Goal: Transaction & Acquisition: Purchase product/service

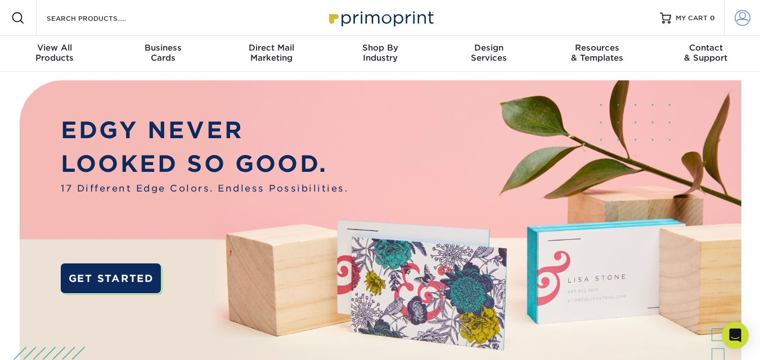
type input "[PERSON_NAME][EMAIL_ADDRESS][DOMAIN_NAME]"
click at [743, 17] on span at bounding box center [742, 18] width 16 height 16
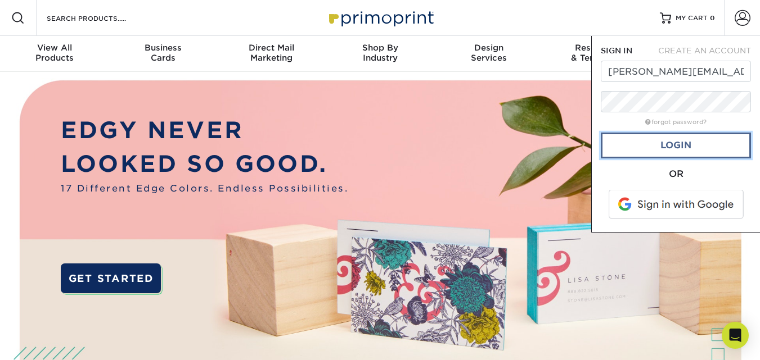
click at [683, 146] on link "Login" at bounding box center [676, 146] width 150 height 26
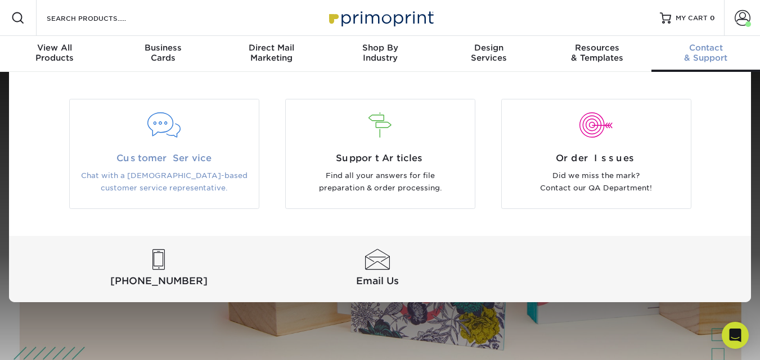
click at [168, 159] on span "Customer Service" at bounding box center [164, 158] width 172 height 13
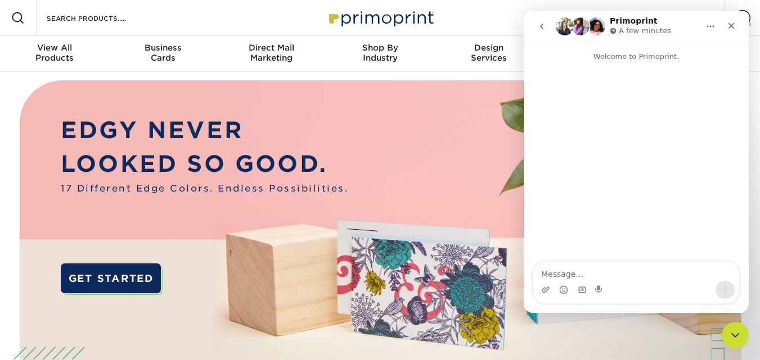
click at [604, 278] on textarea "Message…" at bounding box center [636, 271] width 206 height 19
type textarea "Need to order a new business card for a new salemans"
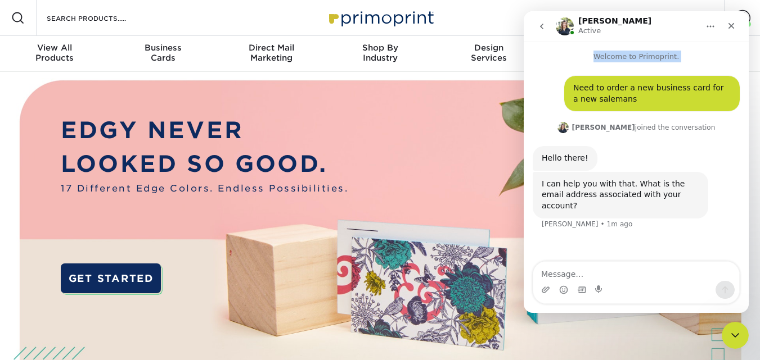
drag, startPoint x: 697, startPoint y: 29, endPoint x: 552, endPoint y: 49, distance: 146.0
click at [524, 69] on html "[PERSON_NAME] Active Welcome to Primoprint. Need to order a new business card f…" at bounding box center [636, 162] width 225 height 302
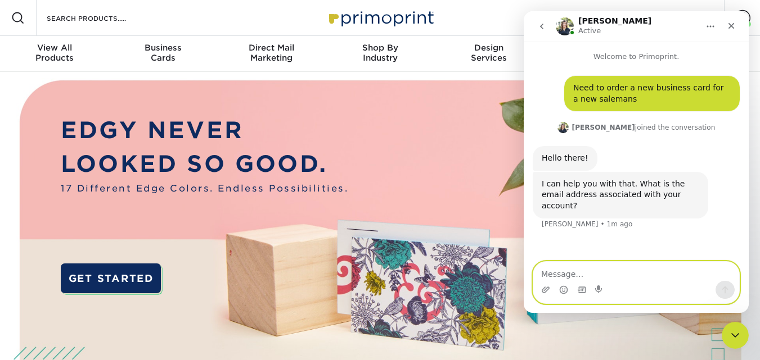
click at [583, 277] on textarea "Message…" at bounding box center [636, 271] width 206 height 19
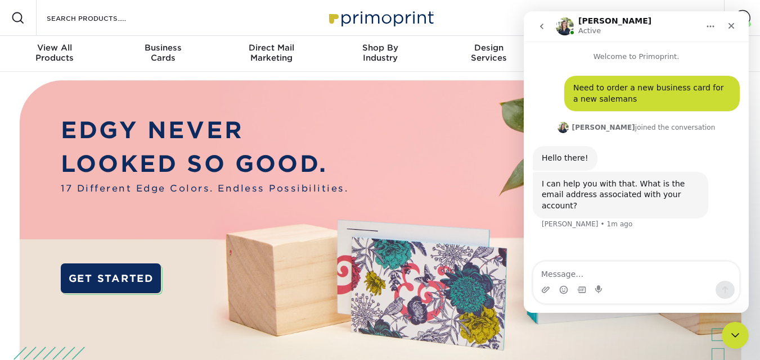
click at [639, 26] on div "[PERSON_NAME] Active" at bounding box center [627, 27] width 143 height 20
click at [752, 20] on link "Account" at bounding box center [742, 18] width 36 height 36
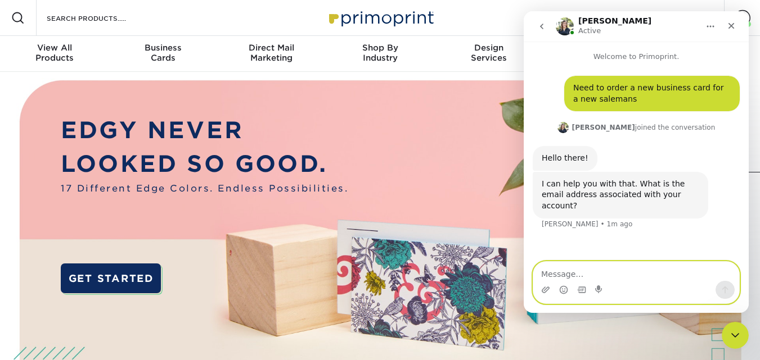
click at [621, 266] on textarea "Message…" at bounding box center [636, 271] width 206 height 19
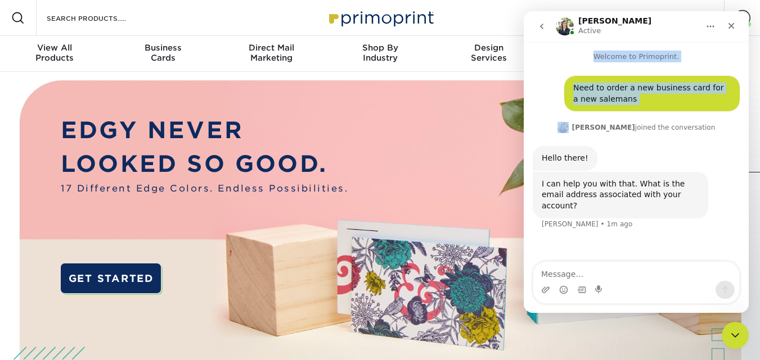
drag, startPoint x: 620, startPoint y: 20, endPoint x: 432, endPoint y: 97, distance: 203.2
click at [524, 97] on html "[PERSON_NAME] Active Welcome to Primoprint. Need to order a new business card f…" at bounding box center [636, 162] width 225 height 302
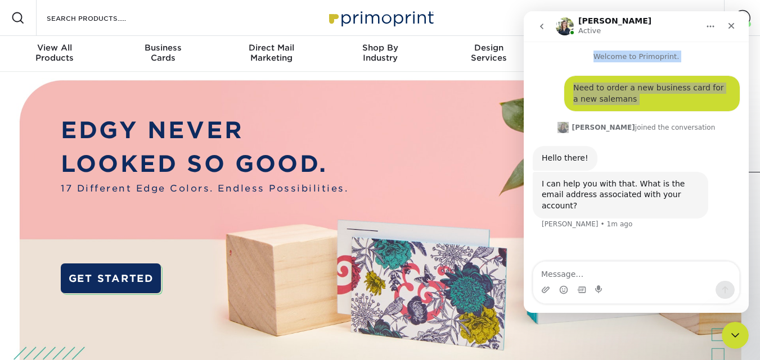
click at [429, 129] on img at bounding box center [380, 260] width 752 height 376
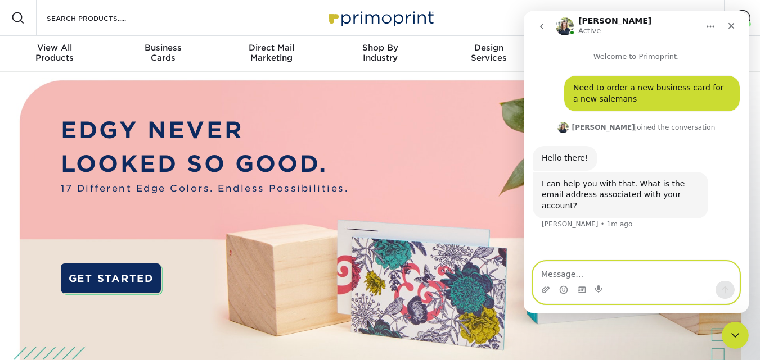
click at [587, 272] on textarea "Message…" at bounding box center [636, 271] width 206 height 19
type textarea "[EMAIL_ADDRESS][DOMAIN_NAME]?"
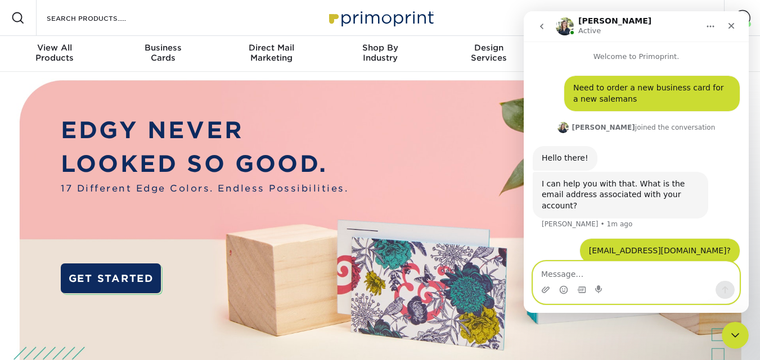
scroll to position [3, 0]
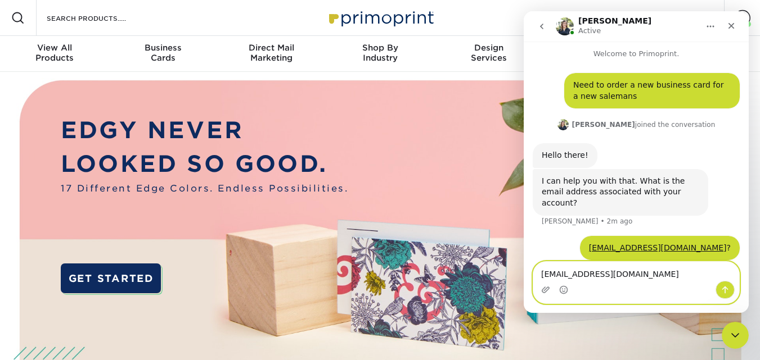
type textarea "[EMAIL_ADDRESS][DOMAIN_NAME]"
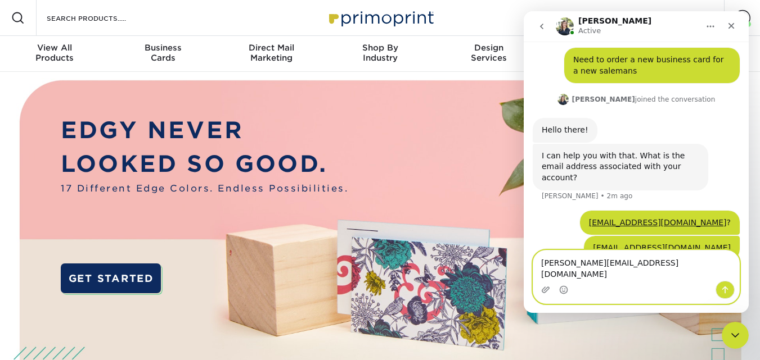
type textarea "[PERSON_NAME][EMAIL_ADDRESS][DOMAIN_NAME]"
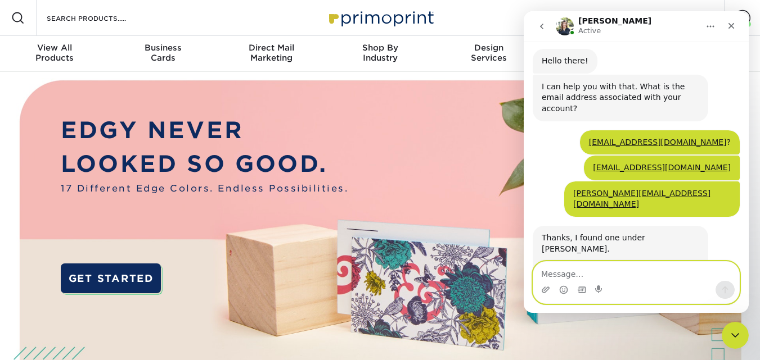
scroll to position [187, 0]
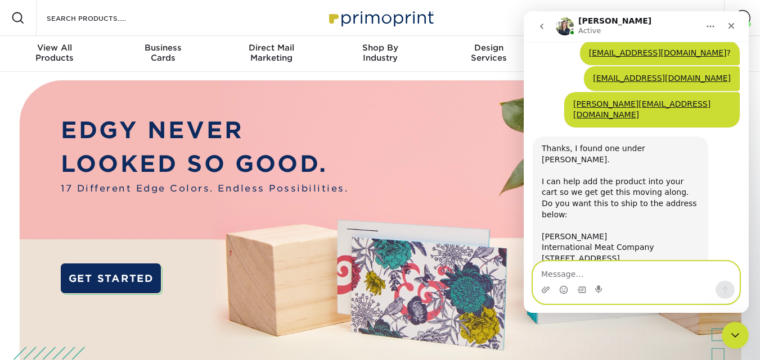
click at [603, 272] on textarea "Message…" at bounding box center [636, 271] width 206 height 19
type textarea "Yes but we are going to change the name"
click at [729, 286] on icon "Send a message…" at bounding box center [724, 290] width 9 height 9
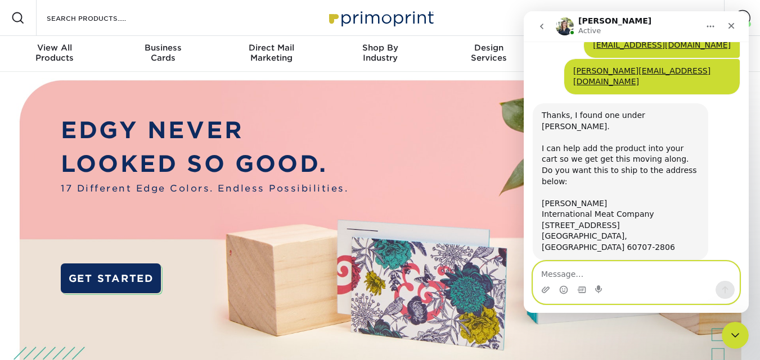
scroll to position [263, 0]
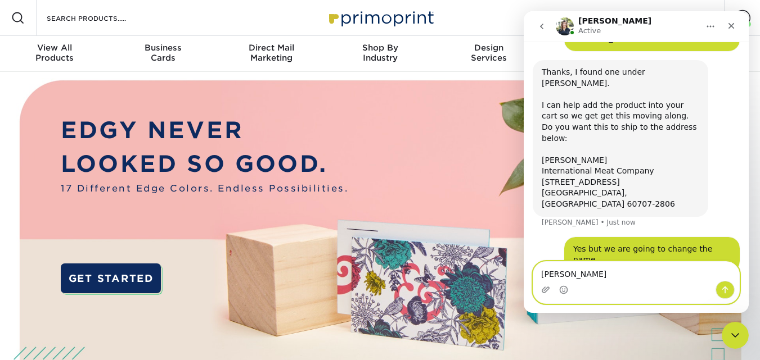
type textarea "[PERSON_NAME]"
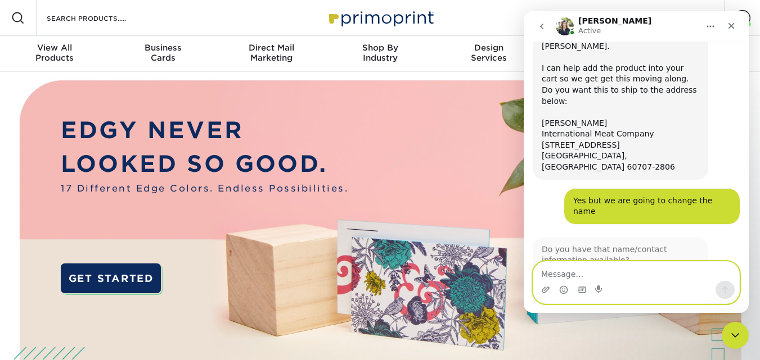
scroll to position [298, 0]
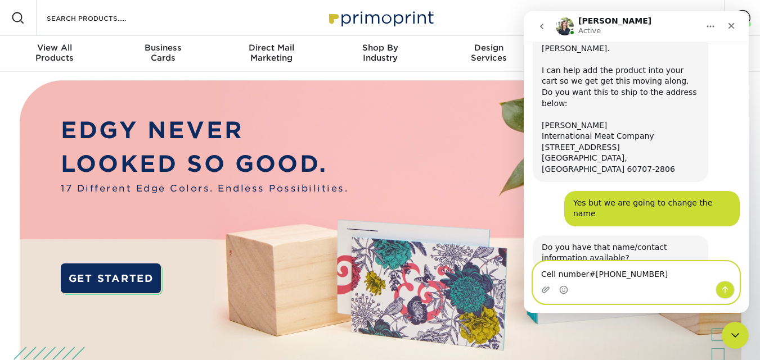
type textarea "Cell number#[PHONE_NUMBER]"
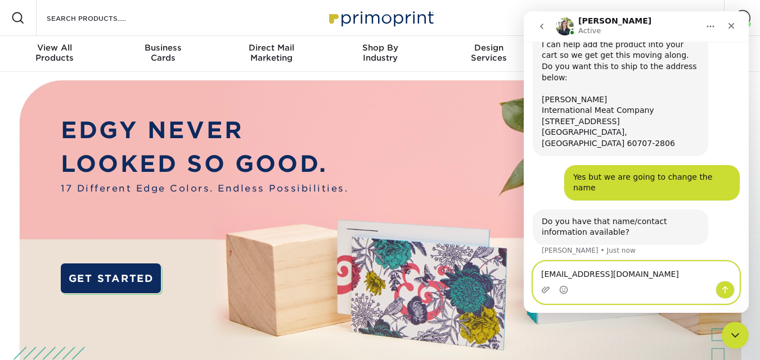
type textarea "[EMAIL_ADDRESS][DOMAIN_NAME]'"
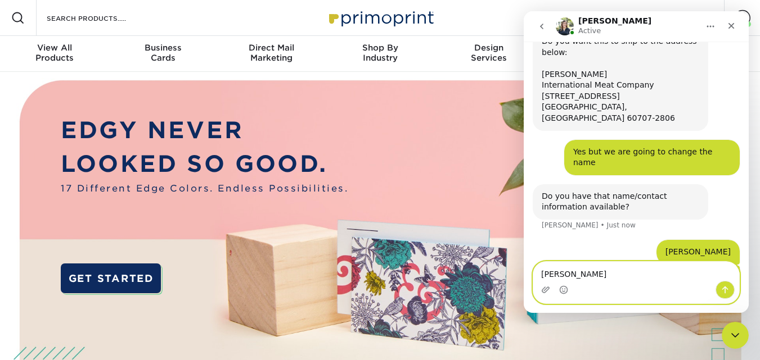
type textarea "[PERSON_NAME]"
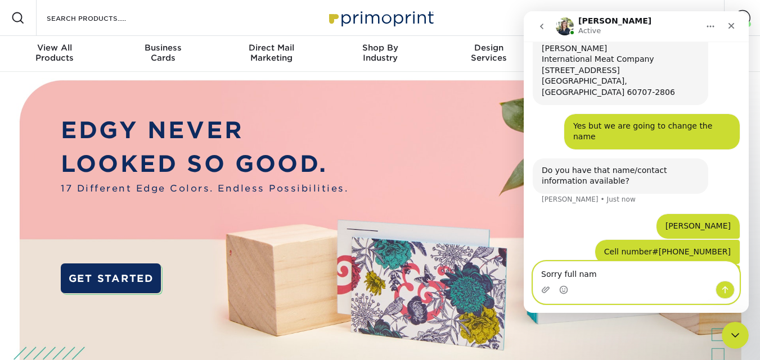
type textarea "Sorry full name"
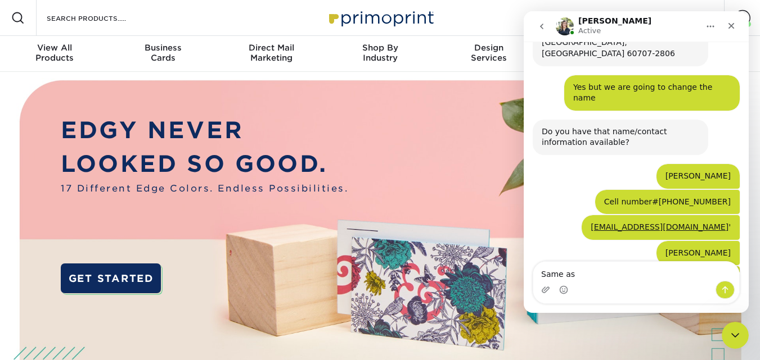
scroll to position [445, 0]
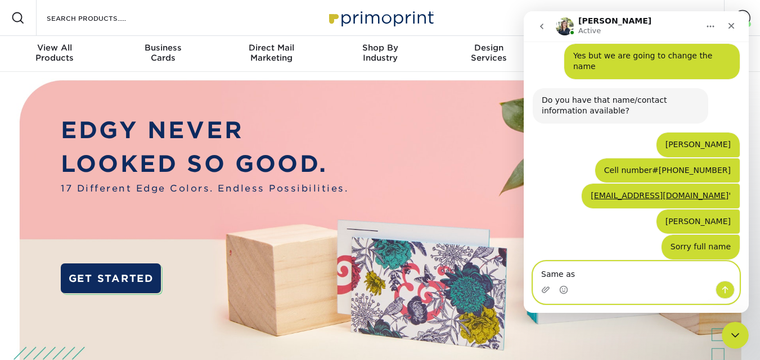
click at [592, 272] on textarea "Same as" at bounding box center [636, 271] width 206 height 19
type textarea "Same as [PERSON_NAME]"
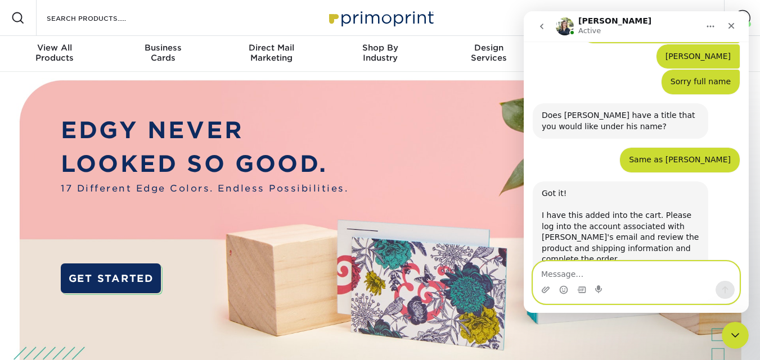
scroll to position [615, 0]
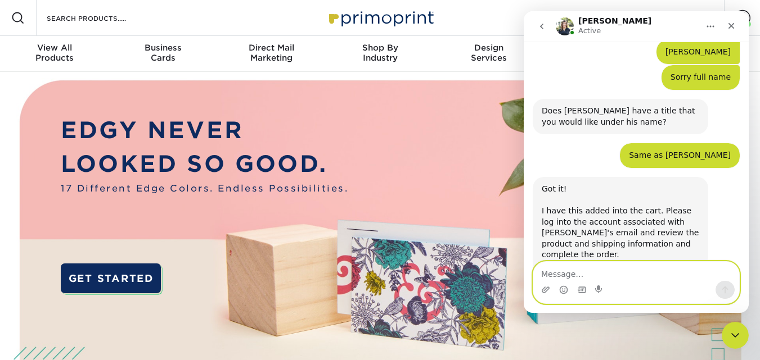
click at [592, 272] on textarea "Message…" at bounding box center [636, 271] width 206 height 19
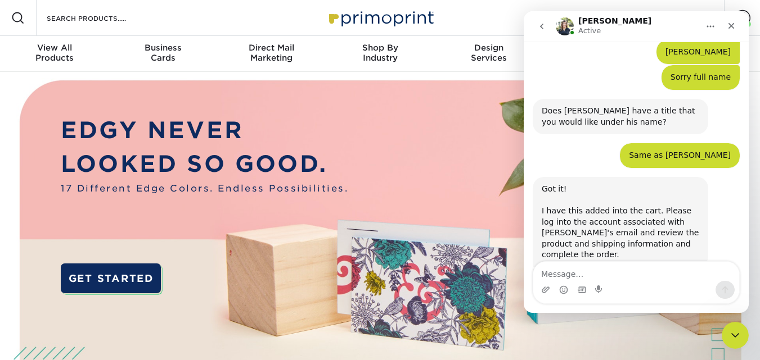
click at [648, 22] on div "[PERSON_NAME] Active" at bounding box center [627, 27] width 143 height 20
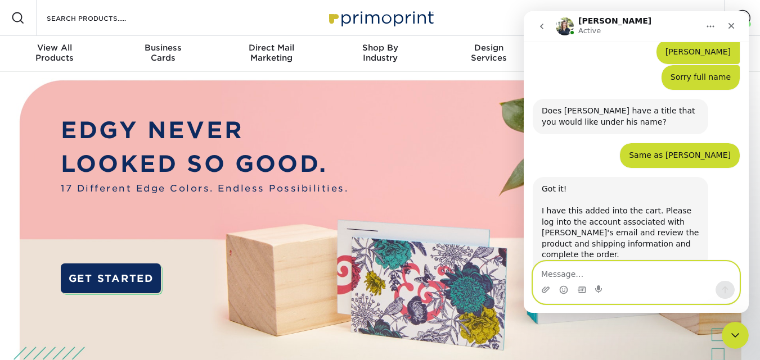
click at [598, 270] on textarea "Message…" at bounding box center [636, 271] width 206 height 19
type textarea "ok thanks"
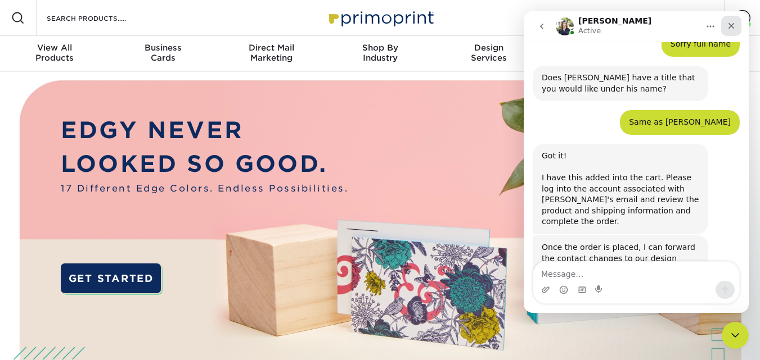
click at [734, 22] on icon "Close" at bounding box center [731, 25] width 9 height 9
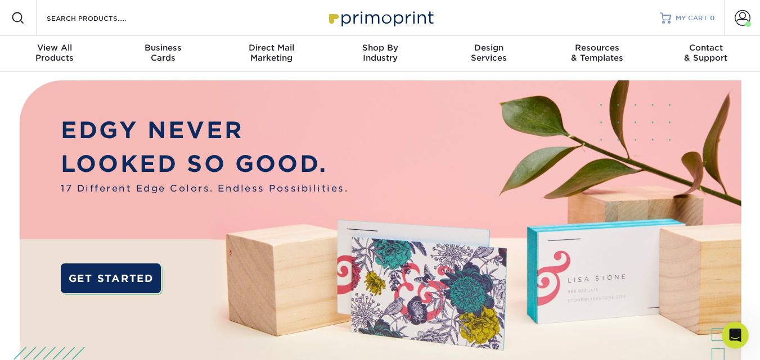
click at [703, 19] on span "MY CART" at bounding box center [691, 18] width 32 height 10
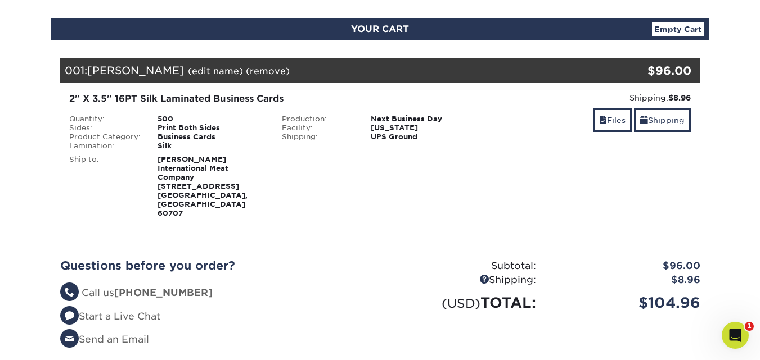
scroll to position [169, 0]
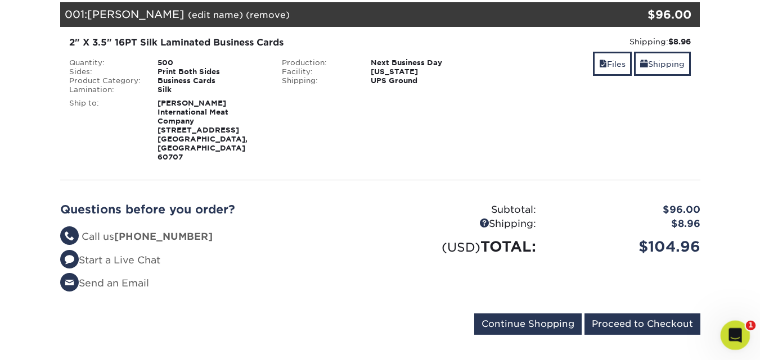
click at [727, 336] on icon "Open Intercom Messenger" at bounding box center [733, 334] width 19 height 19
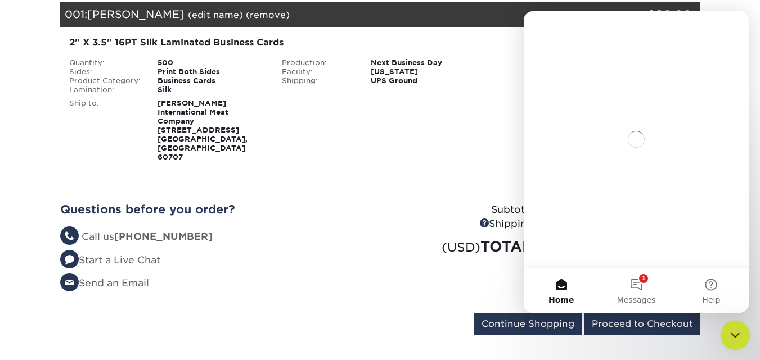
scroll to position [0, 0]
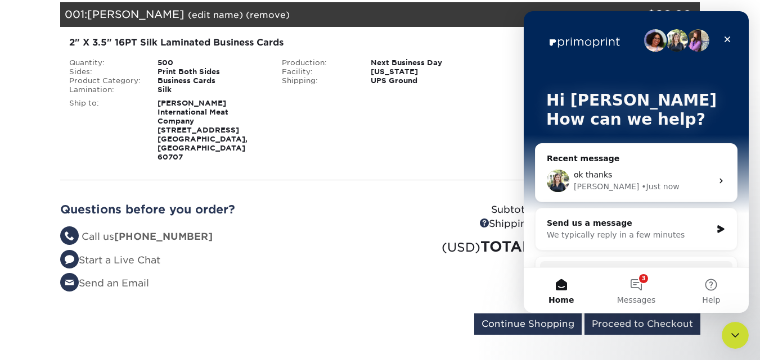
click at [610, 177] on div "ok thanks" at bounding box center [643, 175] width 138 height 12
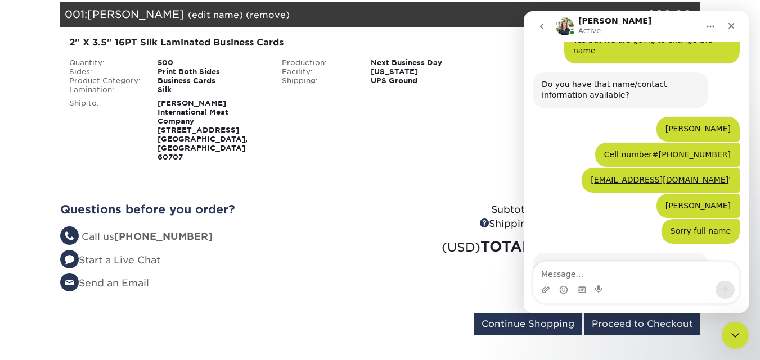
scroll to position [648, 0]
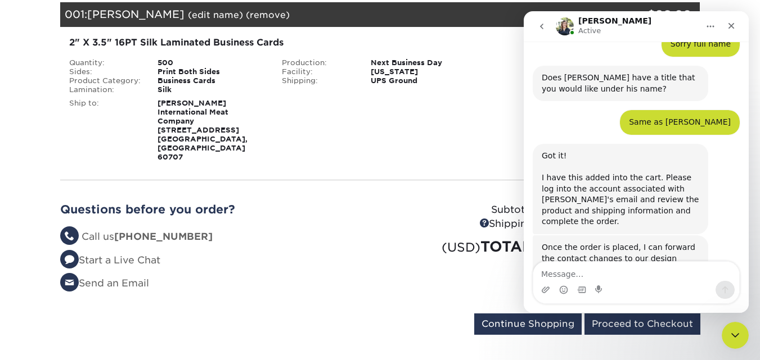
click at [610, 271] on textarea "Message…" at bounding box center [636, 271] width 206 height 19
click at [713, 23] on icon "Home" at bounding box center [710, 26] width 9 height 9
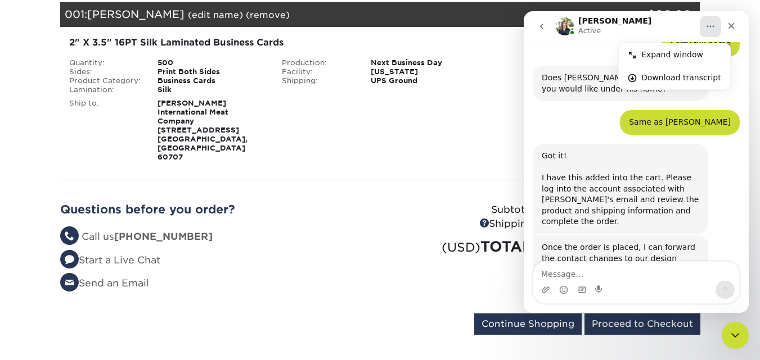
click at [540, 24] on icon "go back" at bounding box center [541, 26] width 9 height 9
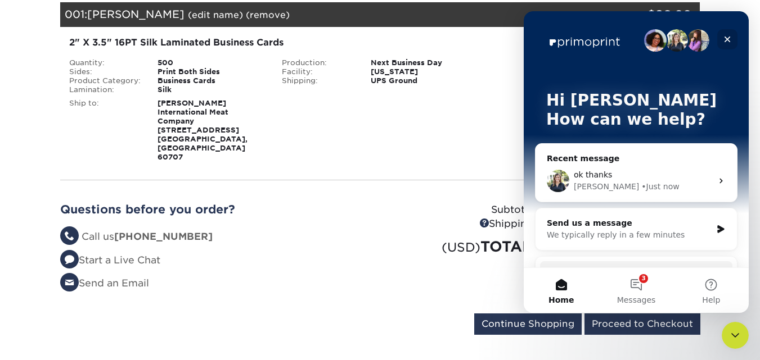
click at [727, 42] on icon "Close" at bounding box center [727, 39] width 9 height 9
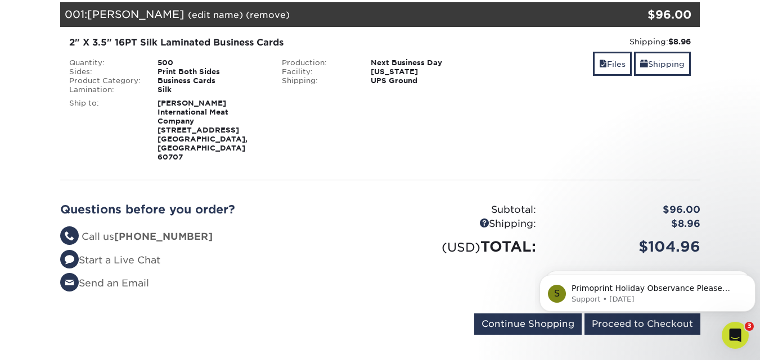
click at [607, 237] on div "$104.96" at bounding box center [626, 246] width 164 height 21
click at [661, 327] on html "S Primoprint Holiday Observance Please note that our customer service and produ…" at bounding box center [647, 290] width 225 height 79
click at [751, 278] on icon "Dismiss notification" at bounding box center [752, 278] width 6 height 6
click at [751, 278] on icon "Dismiss notification" at bounding box center [752, 278] width 5 height 5
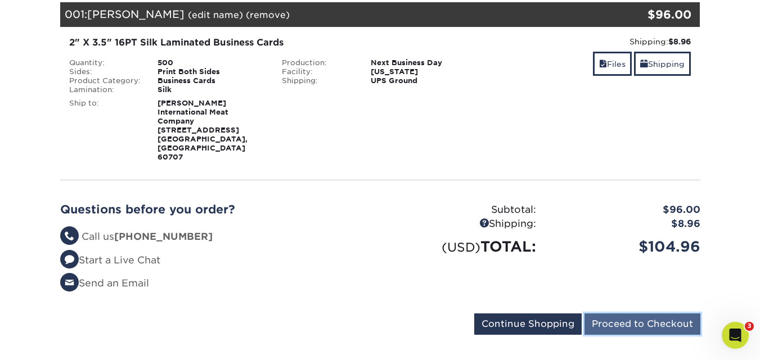
click at [678, 314] on input "Proceed to Checkout" at bounding box center [642, 324] width 116 height 21
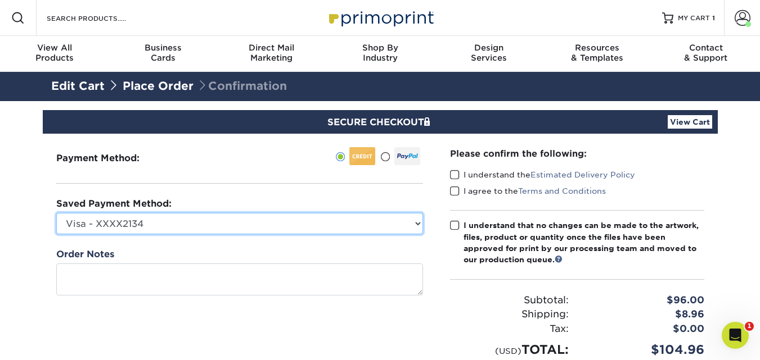
click at [419, 222] on select "Visa - XXXX2134 Visa - XXXX8160 Visa - XXXX8160 New Credit Card" at bounding box center [239, 223] width 367 height 21
select select "53712"
click at [56, 213] on select "Visa - XXXX2134 Visa - XXXX8160 Visa - XXXX8160 New Credit Card" at bounding box center [239, 223] width 367 height 21
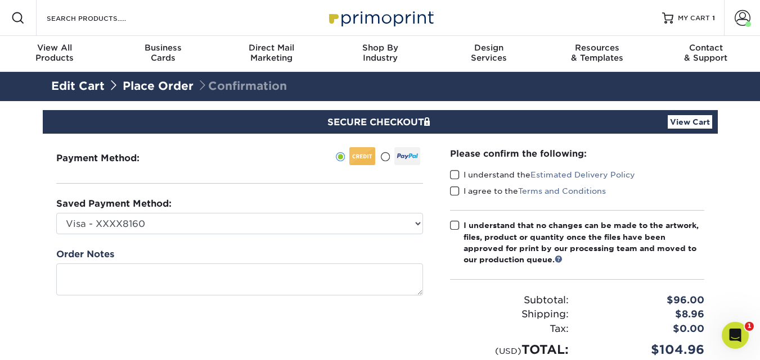
click at [457, 177] on span at bounding box center [455, 175] width 10 height 11
click at [0, 0] on input "I understand the Estimated Delivery Policy" at bounding box center [0, 0] width 0 height 0
click at [456, 193] on span at bounding box center [455, 191] width 10 height 11
click at [0, 0] on input "I agree to the Terms and Conditions" at bounding box center [0, 0] width 0 height 0
click at [455, 224] on span at bounding box center [455, 225] width 10 height 11
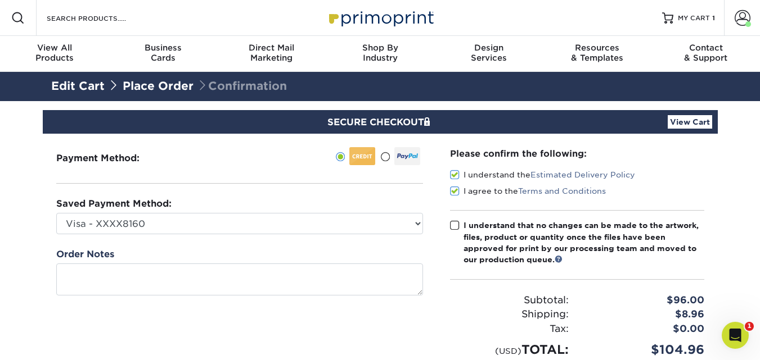
click at [0, 0] on input "I understand that no changes can be made to the artwork, files, product or quan…" at bounding box center [0, 0] width 0 height 0
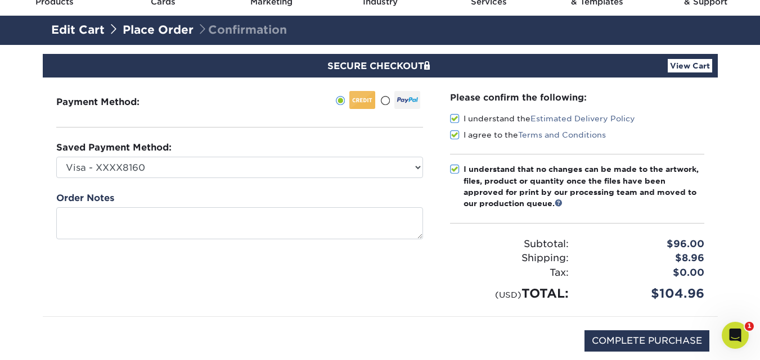
scroll to position [112, 0]
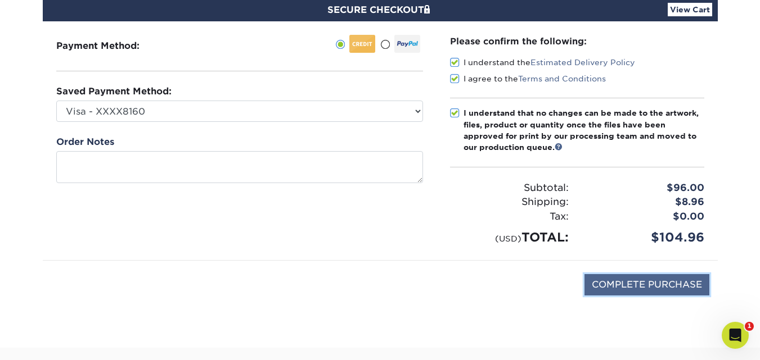
click at [680, 291] on input "COMPLETE PURCHASE" at bounding box center [646, 284] width 125 height 21
type input "PROCESSING, PLEASE WAIT..."
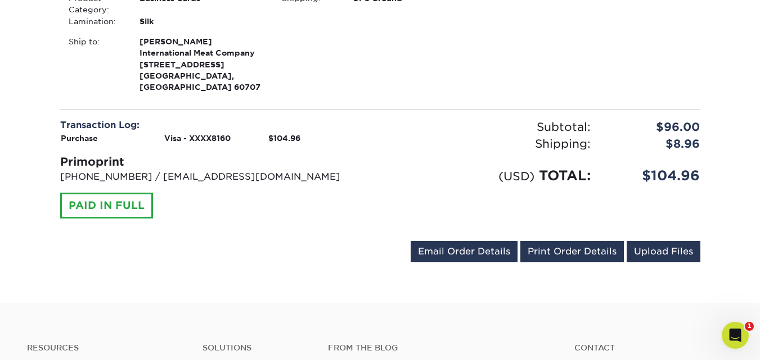
scroll to position [450, 0]
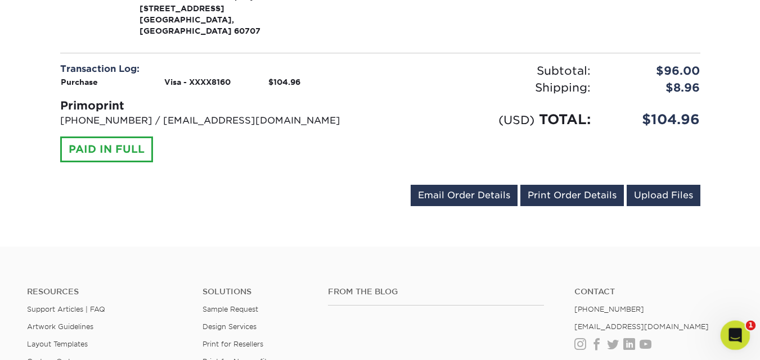
click at [728, 338] on div "Open Intercom Messenger" at bounding box center [733, 333] width 37 height 37
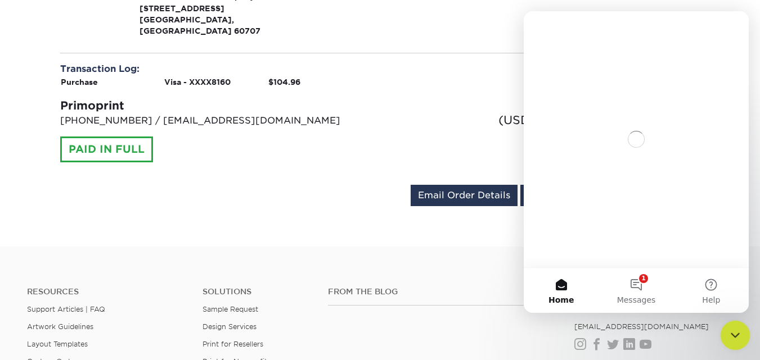
scroll to position [0, 0]
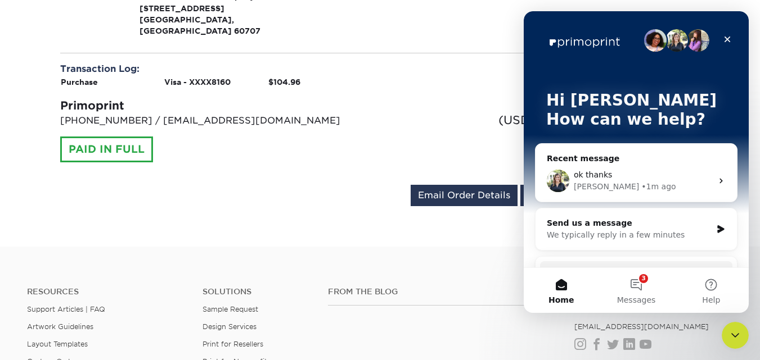
click at [716, 183] on icon "Intercom messenger" at bounding box center [720, 181] width 9 height 9
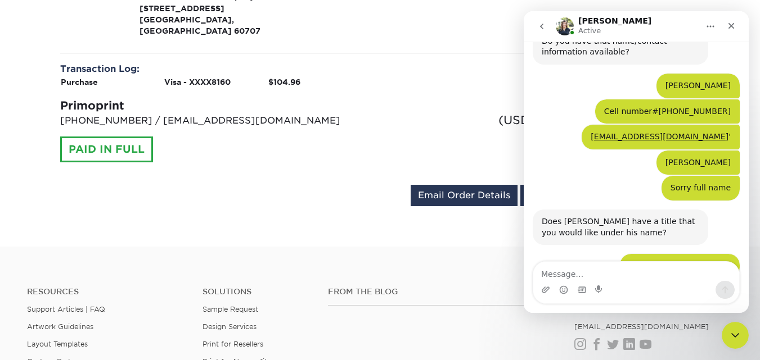
scroll to position [692, 0]
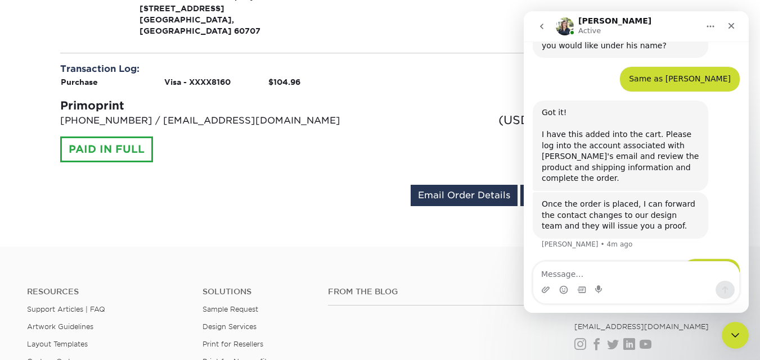
click at [620, 280] on textarea "Message…" at bounding box center [636, 271] width 206 height 19
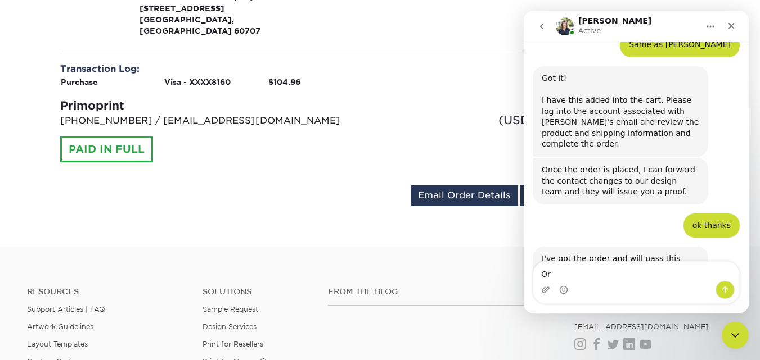
type textarea "O"
click at [619, 277] on textarea "No thank you for youe help!" at bounding box center [636, 271] width 206 height 19
type textarea "No thank you for your help!"
click at [729, 24] on icon "Close" at bounding box center [731, 26] width 6 height 6
